Goal: Task Accomplishment & Management: Complete application form

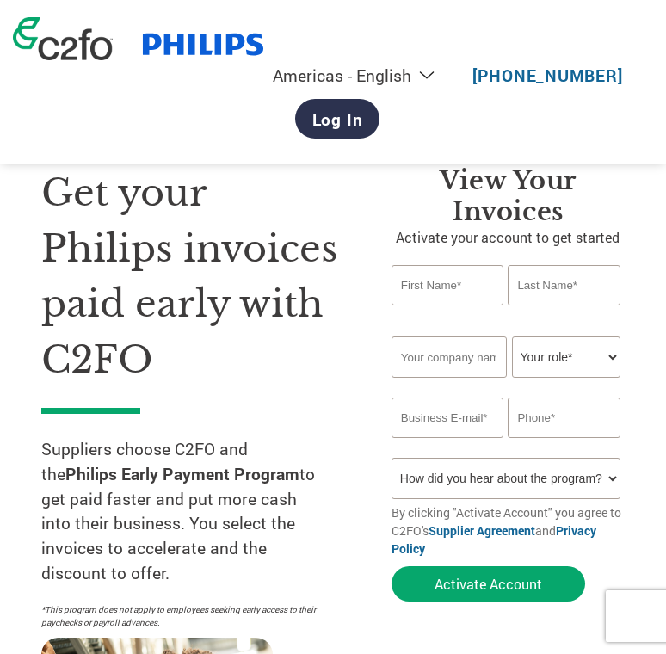
click at [430, 284] on input "text" at bounding box center [448, 285] width 112 height 40
type input "Sofia"
type input "Simancas"
type input "[PERSON_NAME] Group"
select select "OTHER"
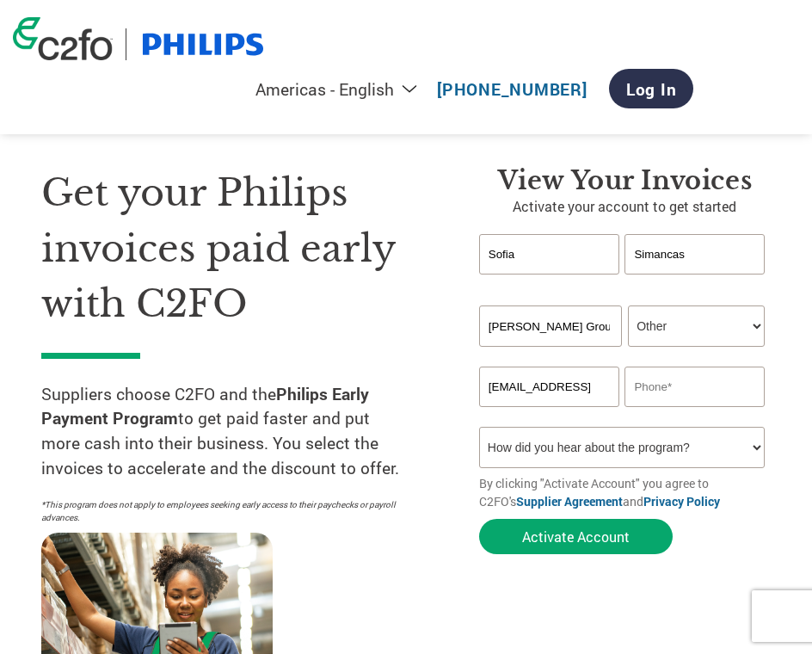
type input "[EMAIL_ADDRESS]"
type input "5017074247"
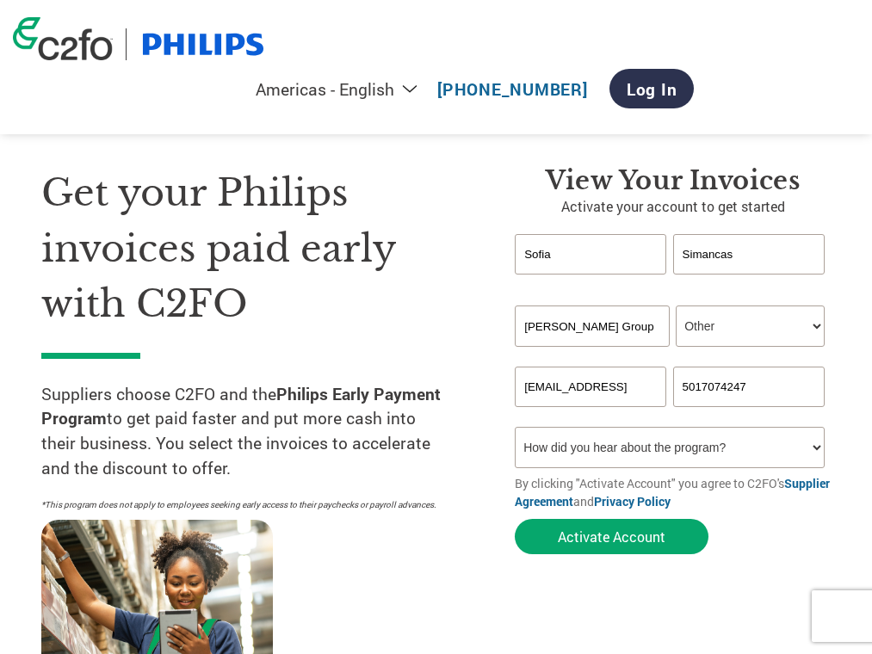
select select "Email"
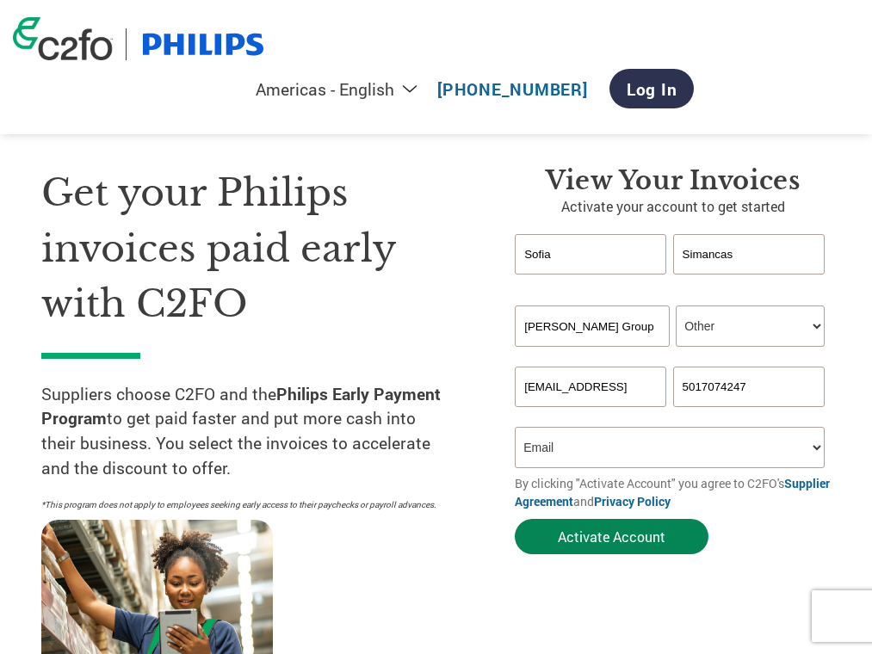
click at [645, 537] on button "Activate Account" at bounding box center [612, 536] width 194 height 35
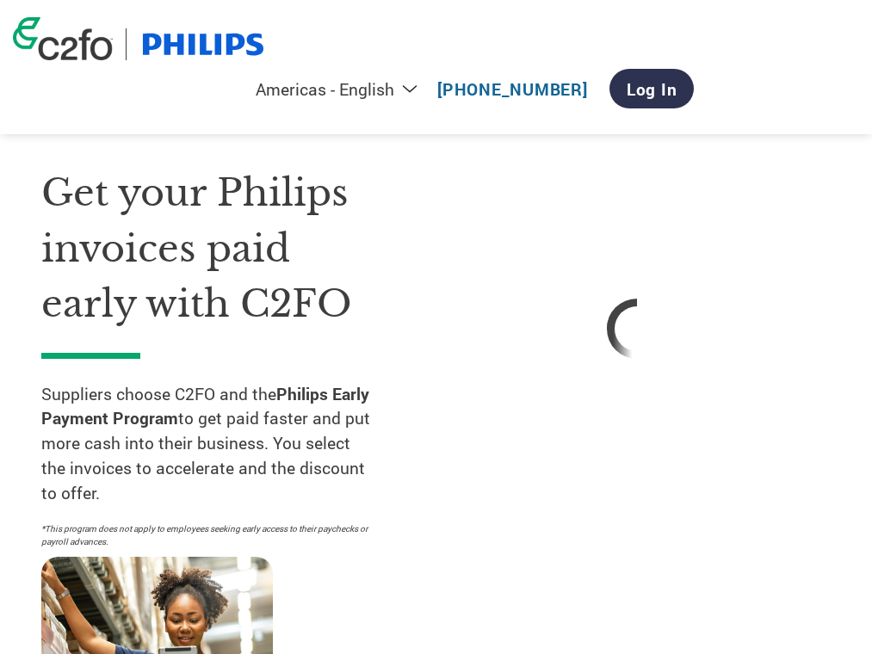
select select "OTHER"
select select "Email"
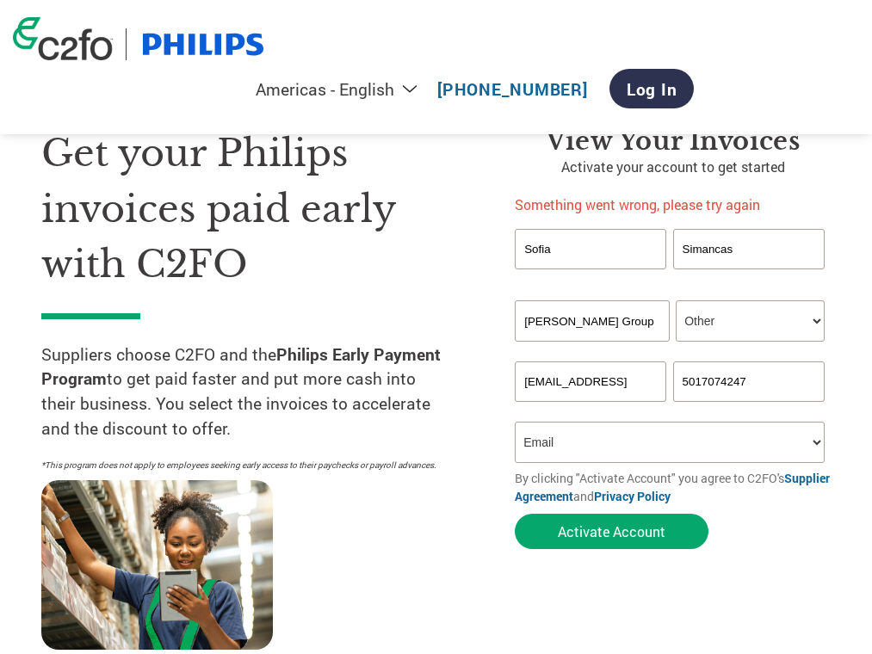
scroll to position [47, 0]
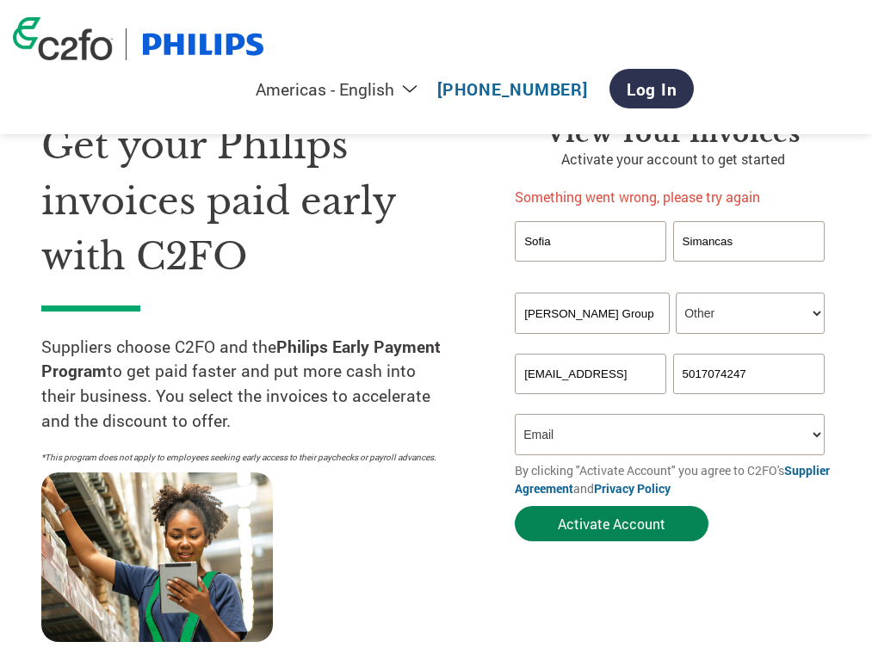
click at [578, 516] on button "Activate Account" at bounding box center [612, 523] width 194 height 35
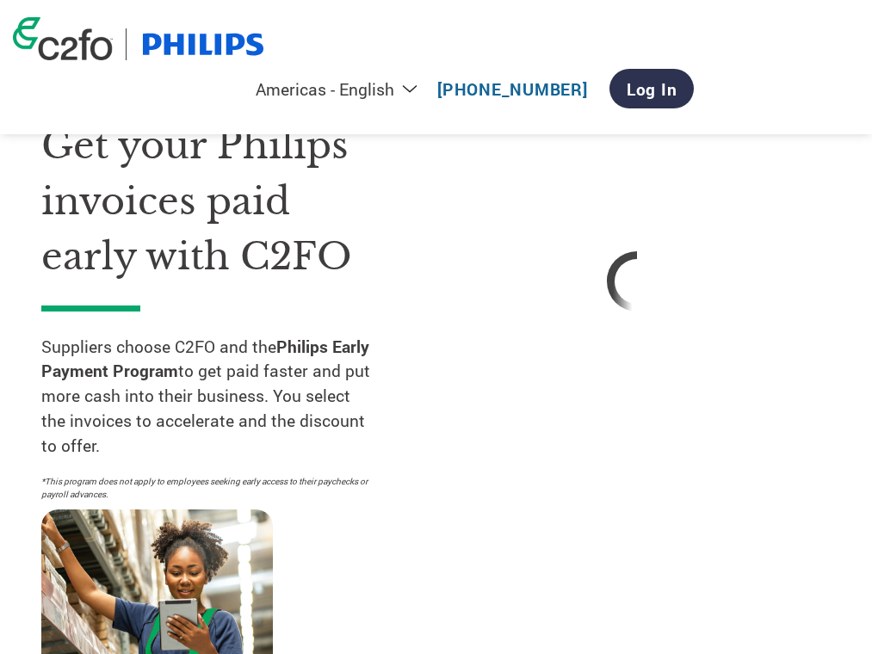
select select "OTHER"
select select "Email"
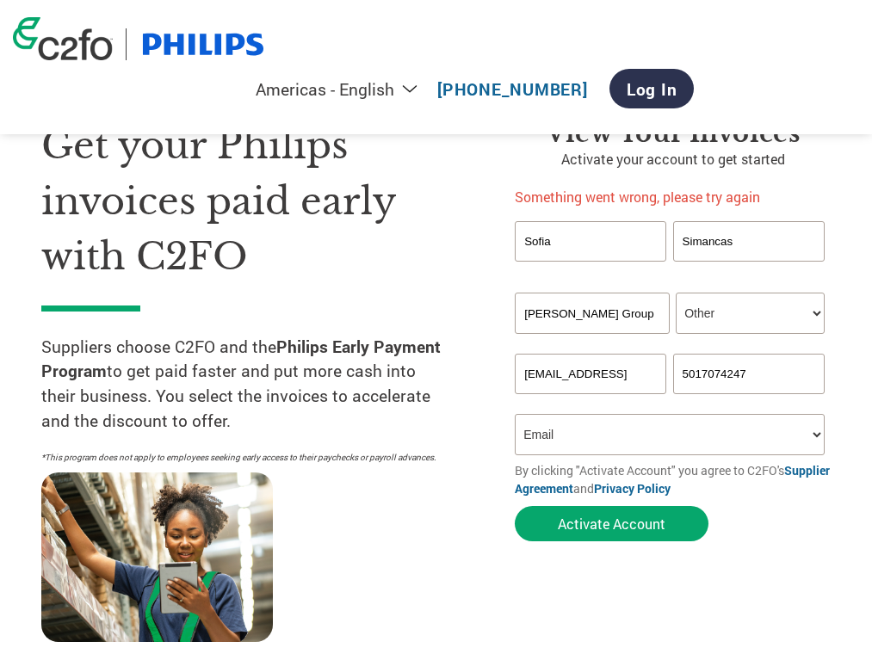
click at [532, 248] on input "Sofia" at bounding box center [590, 241] width 151 height 40
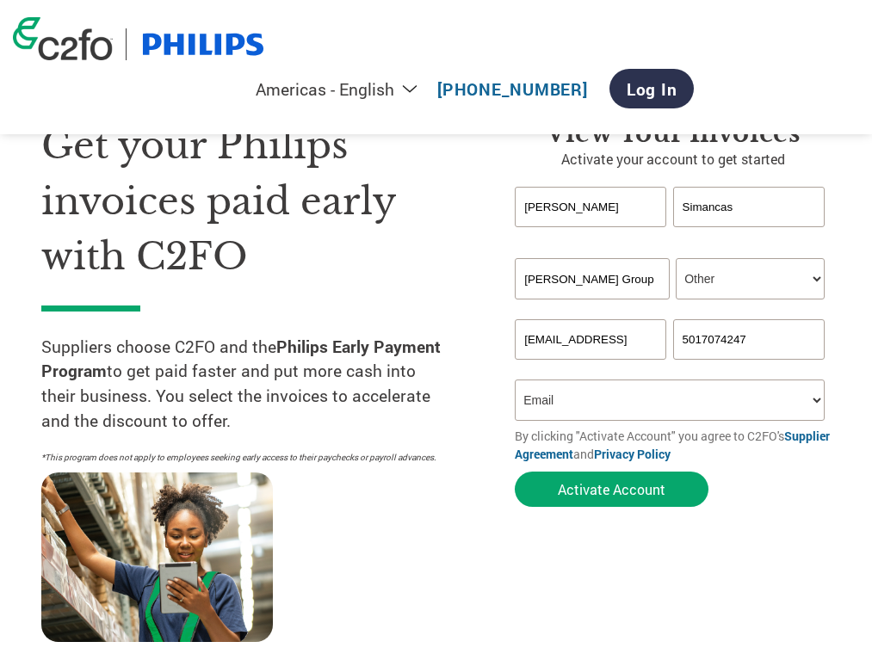
type input "[PERSON_NAME]"
click at [665, 206] on input "Simancas" at bounding box center [748, 207] width 151 height 40
type input "[PERSON_NAME]"
drag, startPoint x: 525, startPoint y: 340, endPoint x: 589, endPoint y: 340, distance: 64.5
type input "[PERSON_NAME][EMAIL_ADDRESS]"
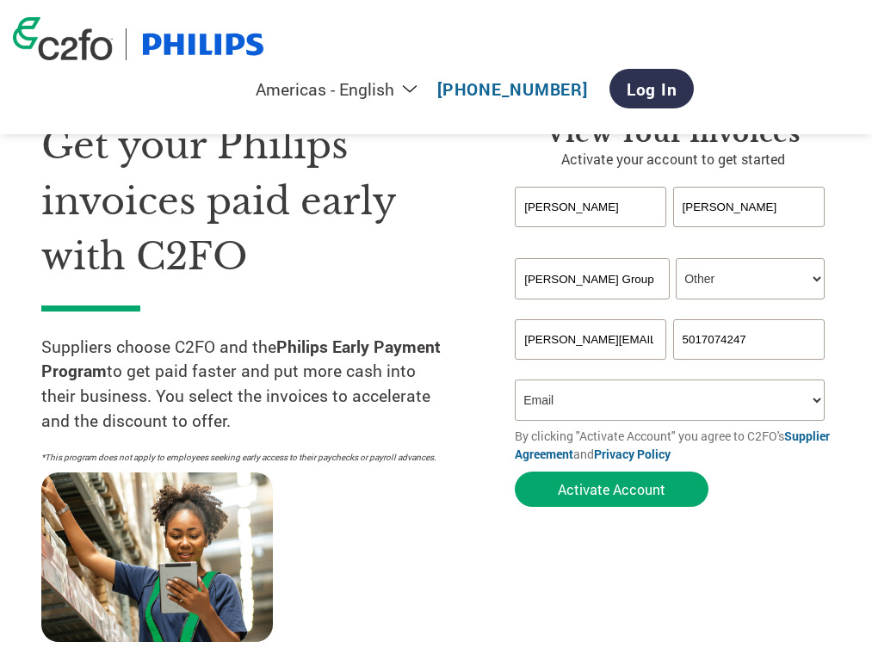
click at [665, 342] on input "5017074247" at bounding box center [748, 339] width 151 height 40
type input "7277934236"
click at [665, 479] on button "Activate Account" at bounding box center [612, 489] width 194 height 35
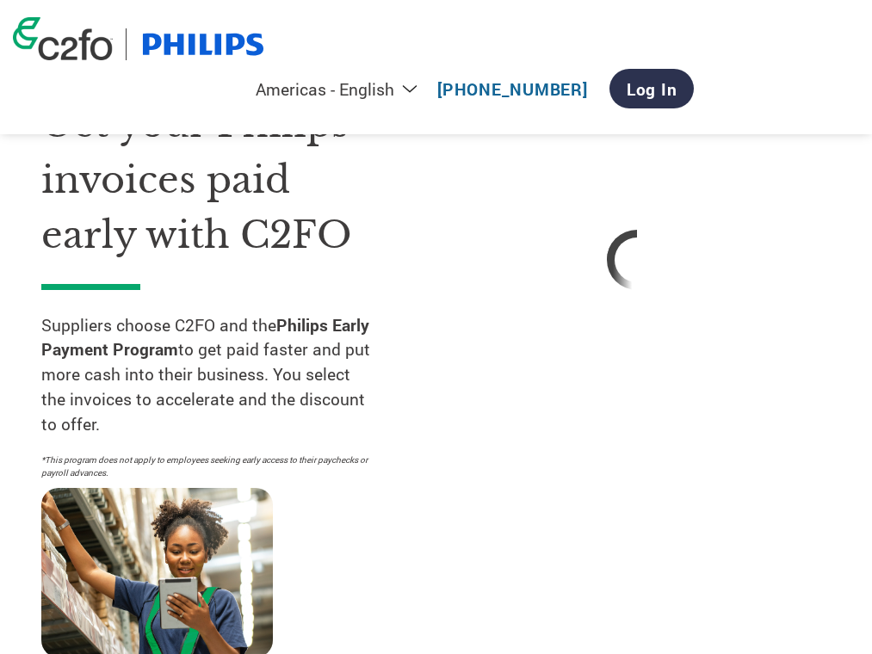
select select "OTHER"
select select "Email"
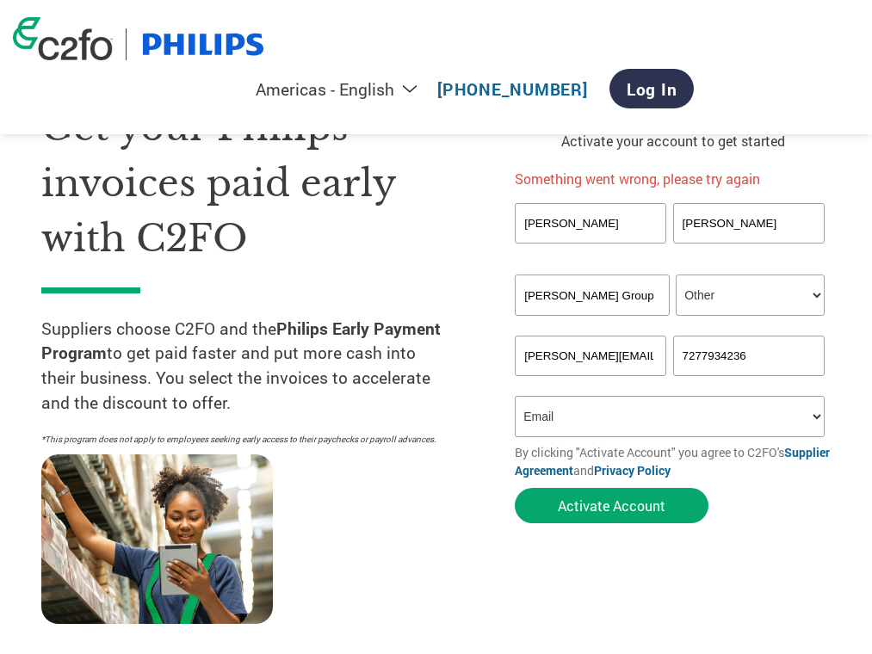
scroll to position [65, 0]
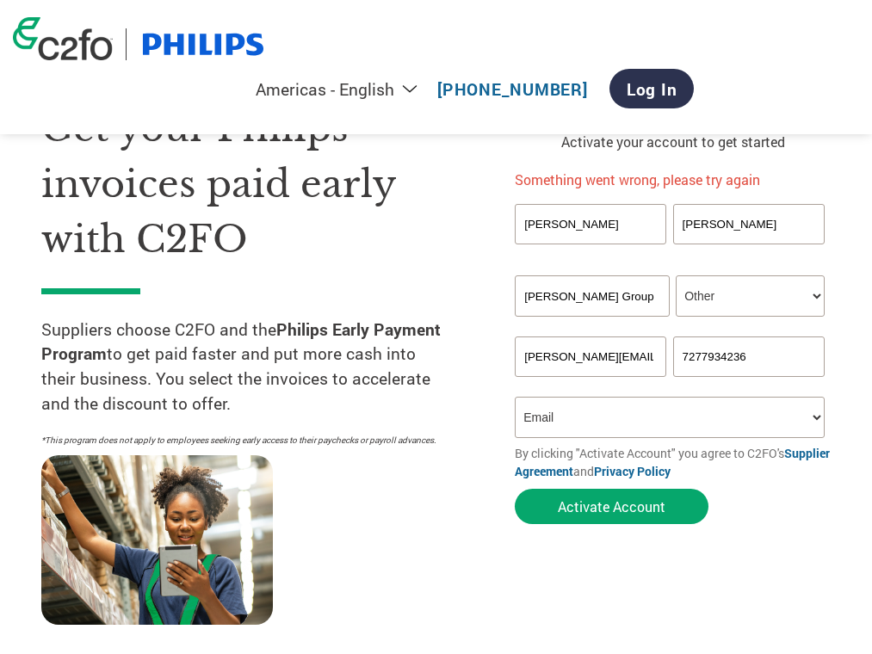
select select "CEO"
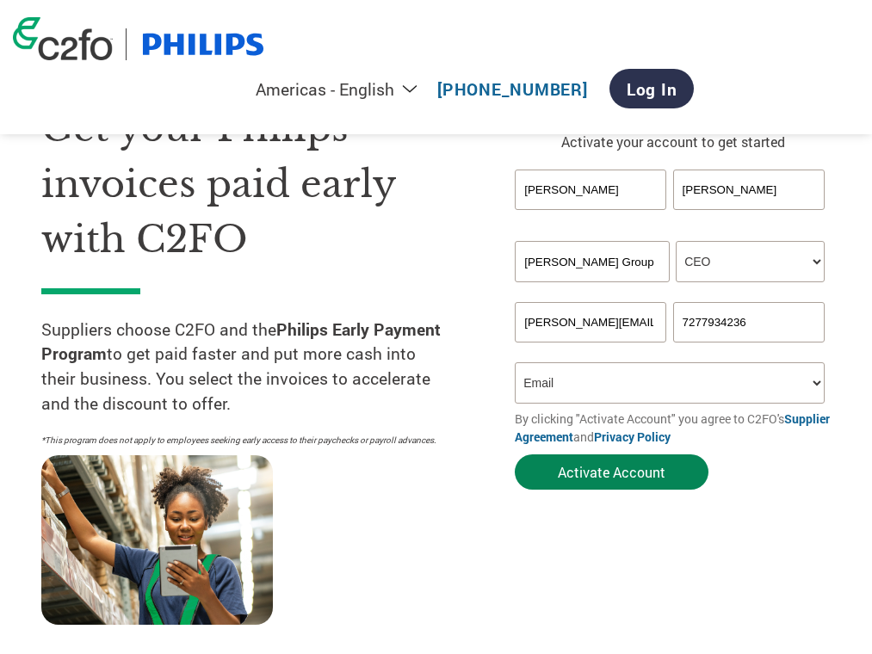
click at [602, 474] on button "Activate Account" at bounding box center [612, 471] width 194 height 35
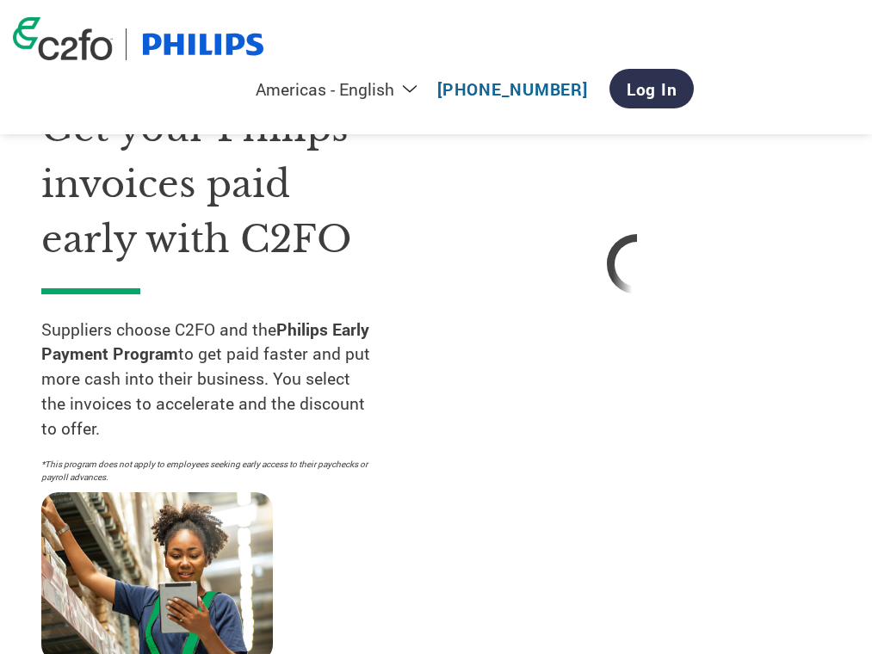
select select "CEO"
select select "Email"
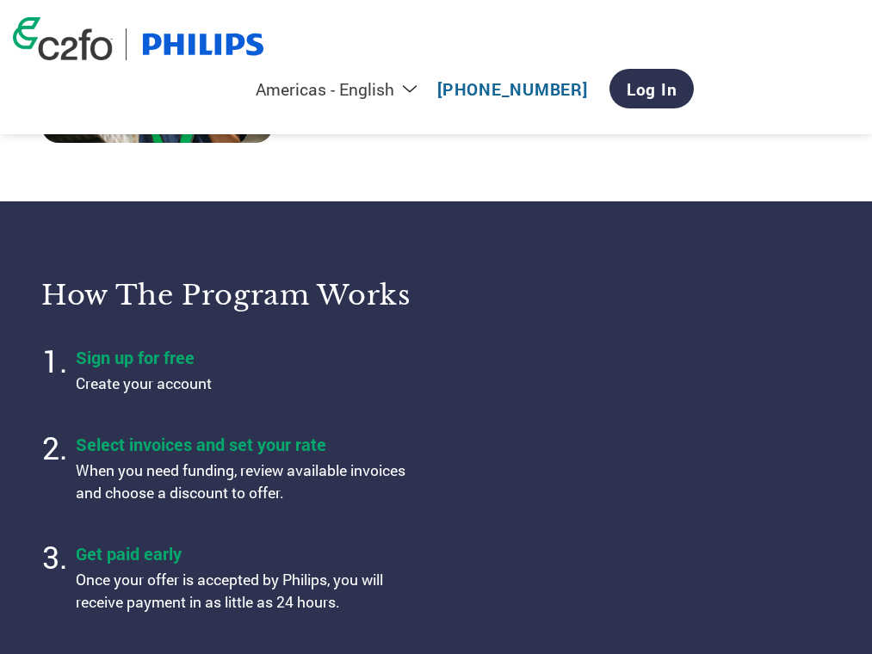
scroll to position [550, 0]
